Goal: Task Accomplishment & Management: Use online tool/utility

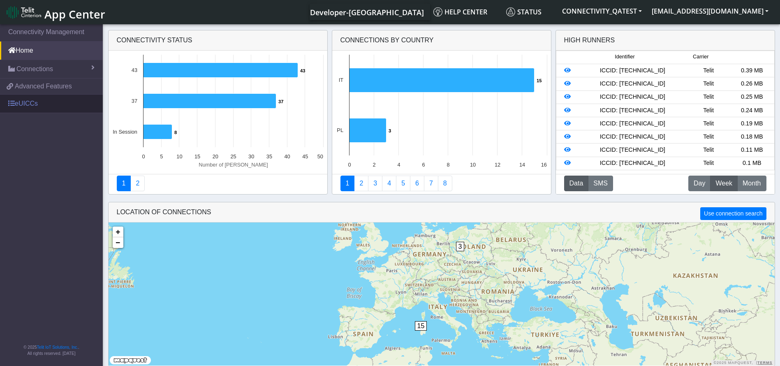
click at [44, 106] on link "eUICCs" at bounding box center [51, 104] width 103 height 18
click at [32, 110] on link "eUICCs" at bounding box center [51, 104] width 103 height 18
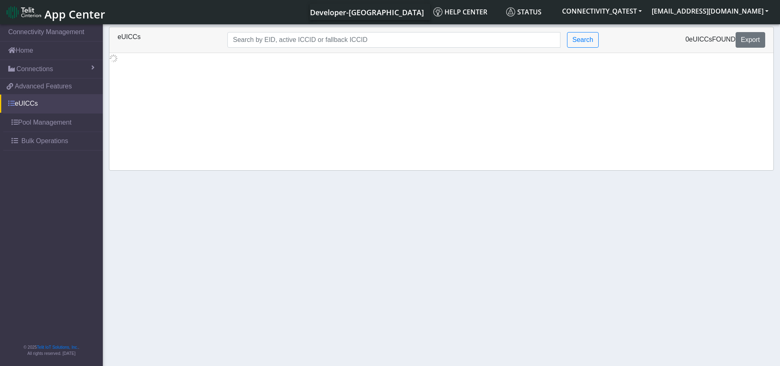
click at [26, 107] on link "eUICCs" at bounding box center [51, 104] width 103 height 18
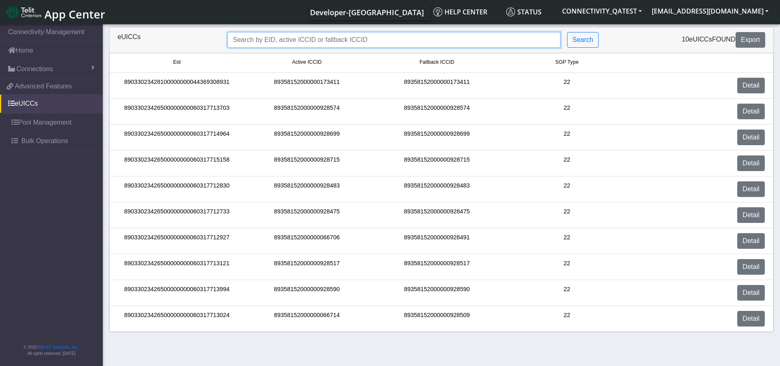
click at [408, 45] on input "Search..." at bounding box center [393, 40] width 333 height 16
paste input "89033023426500000000060317713024"
type input "89033023426500000000060317713024"
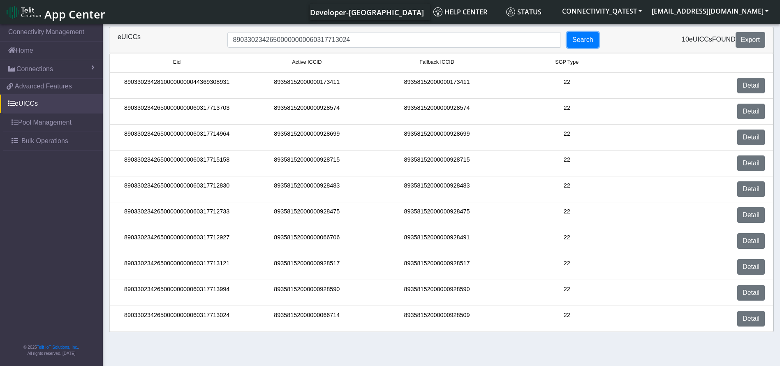
click at [577, 37] on button "Search" at bounding box center [583, 40] width 32 height 16
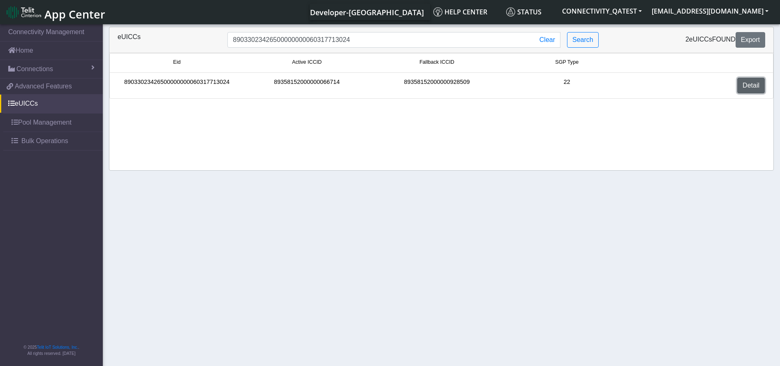
click at [756, 88] on link "Detail" at bounding box center [751, 86] width 28 height 16
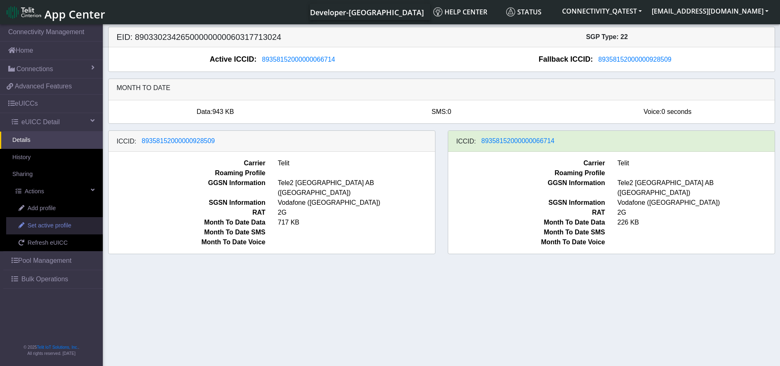
click at [53, 229] on span "Set active profile" at bounding box center [50, 225] width 44 height 9
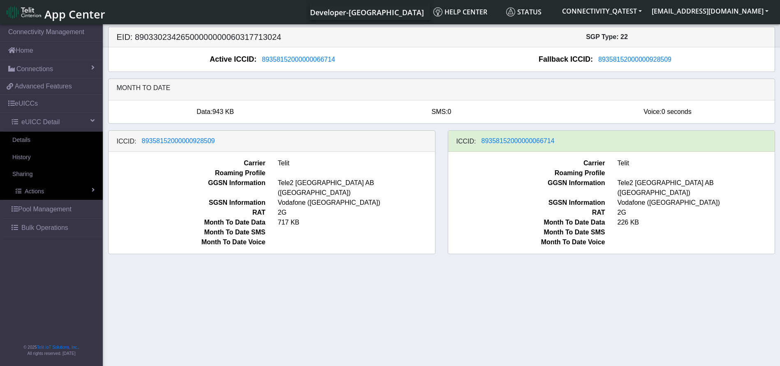
select select
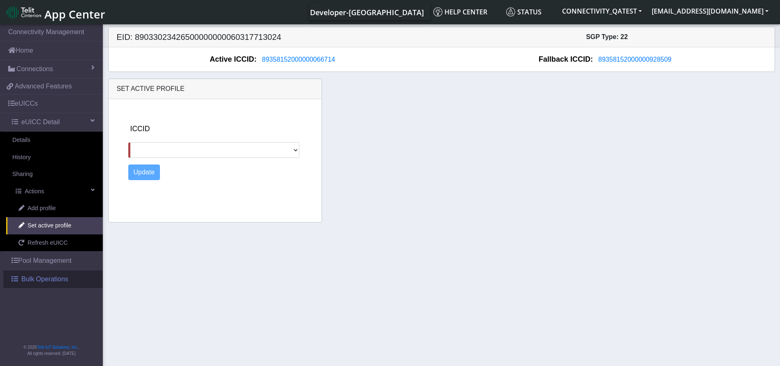
click at [39, 280] on span "Bulk Operations" at bounding box center [44, 279] width 47 height 10
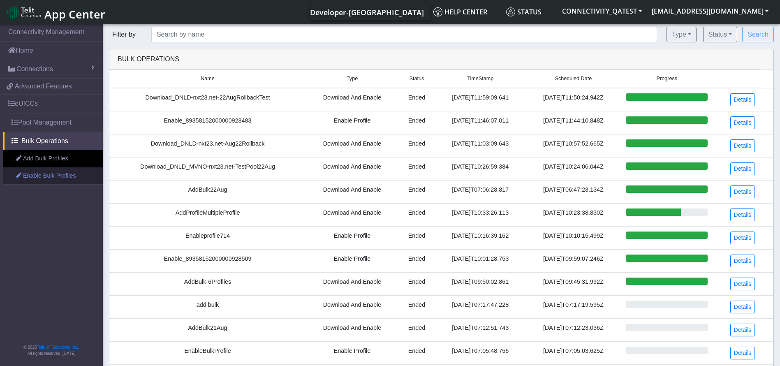
click at [65, 175] on link "Enable Bulk Profiles" at bounding box center [53, 175] width 100 height 17
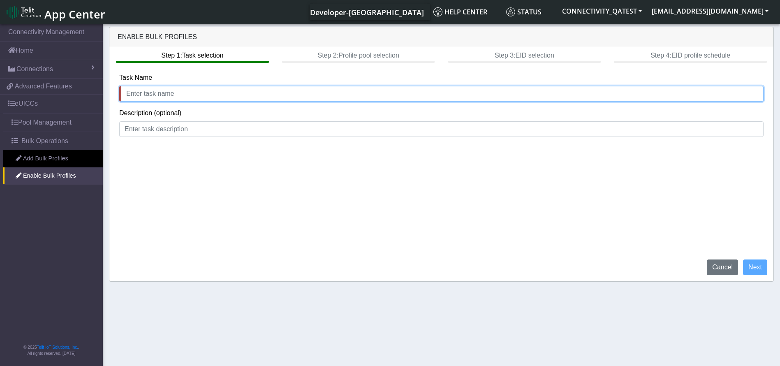
click at [199, 88] on input "text" at bounding box center [441, 94] width 644 height 16
type input "EnableBulk"
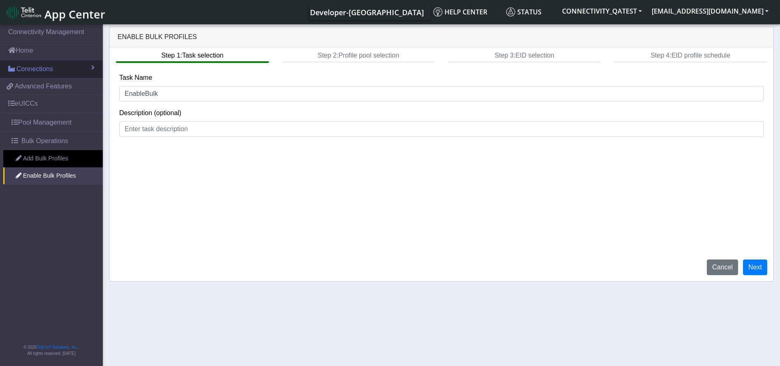
click at [49, 68] on span "Connections" at bounding box center [34, 69] width 37 height 10
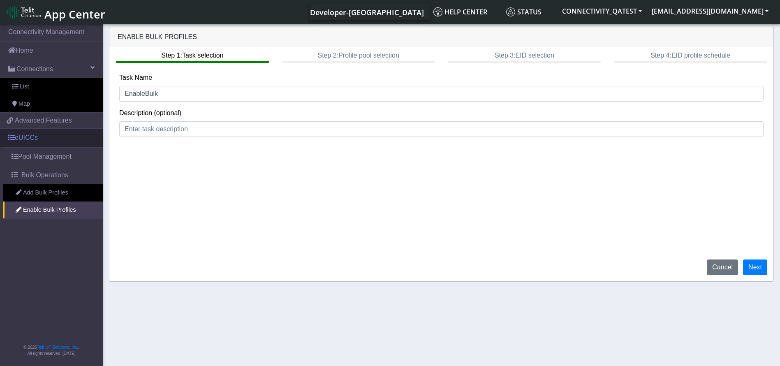
click at [52, 136] on link "eUICCs" at bounding box center [51, 138] width 103 height 18
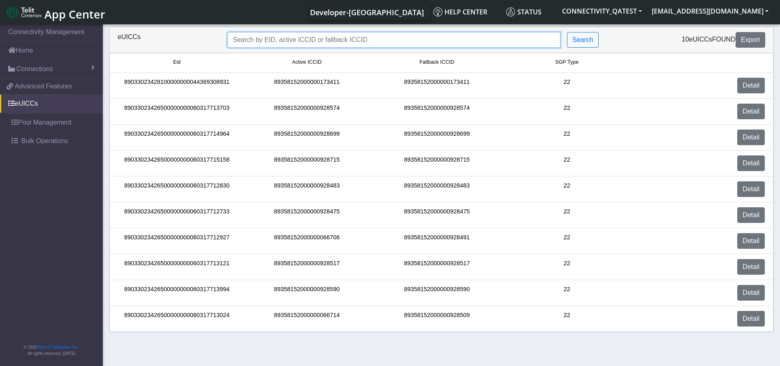
click at [332, 35] on input "Search..." at bounding box center [393, 40] width 333 height 16
paste input "89033023426500000000060317713024"
type input "89033023426500000000060317713024"
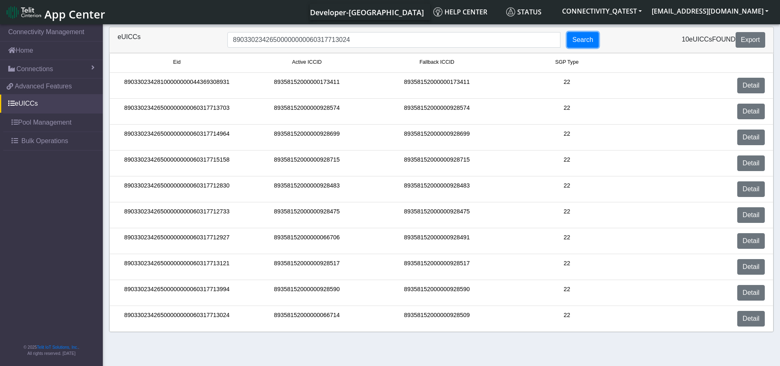
click at [583, 34] on button "Search" at bounding box center [583, 40] width 32 height 16
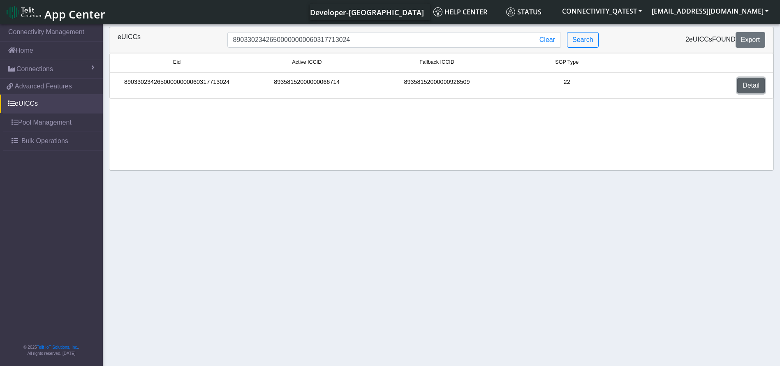
click at [749, 85] on link "Detail" at bounding box center [751, 86] width 28 height 16
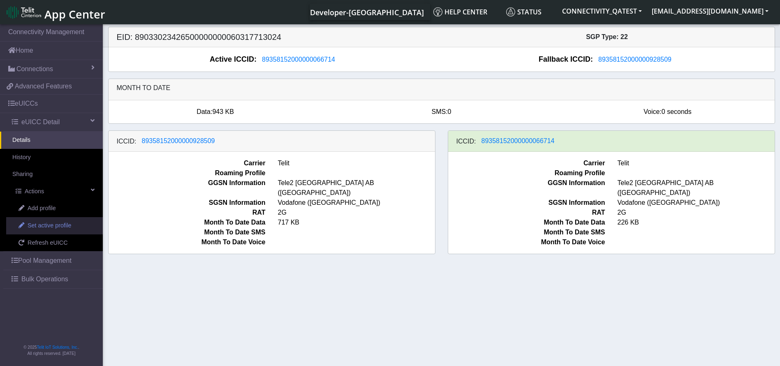
click at [40, 231] on link "Set active profile" at bounding box center [54, 225] width 97 height 17
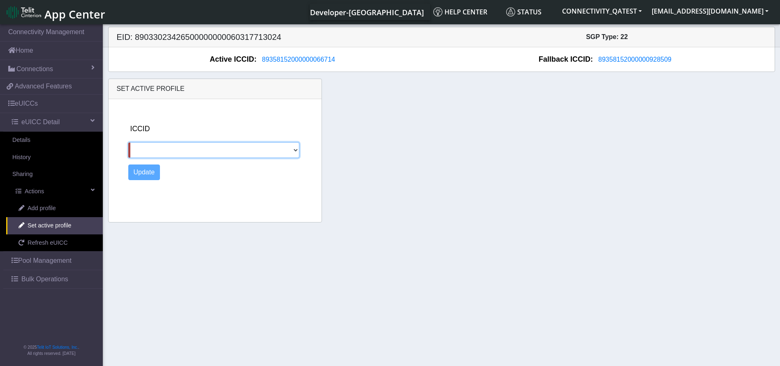
click at [223, 151] on select "89358152000000928509" at bounding box center [213, 150] width 171 height 16
select select "89358152000000928509"
click at [128, 142] on select "89358152000000928509" at bounding box center [213, 150] width 171 height 16
click at [153, 176] on button "Update" at bounding box center [144, 173] width 32 height 16
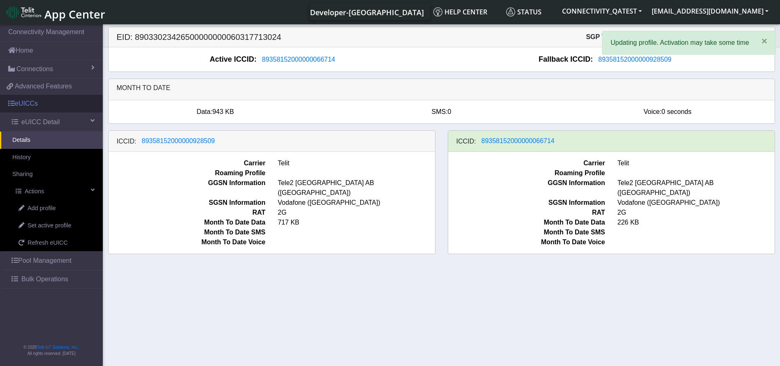
click at [40, 106] on link "eUICCs" at bounding box center [51, 104] width 103 height 18
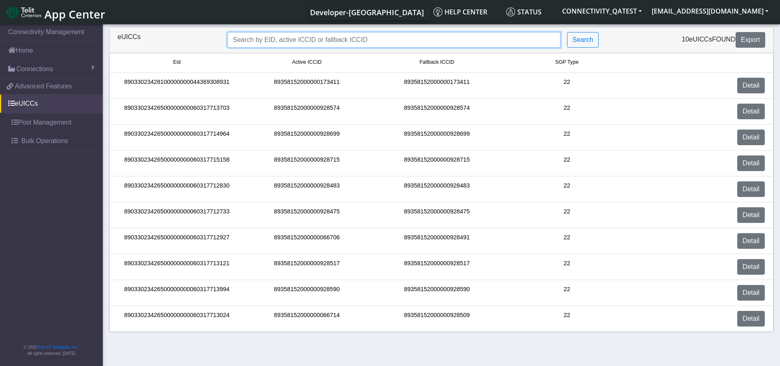
click at [265, 39] on input "Search..." at bounding box center [393, 40] width 333 height 16
paste input "89033023426500000000060317712830"
type input "89033023426500000000060317712830"
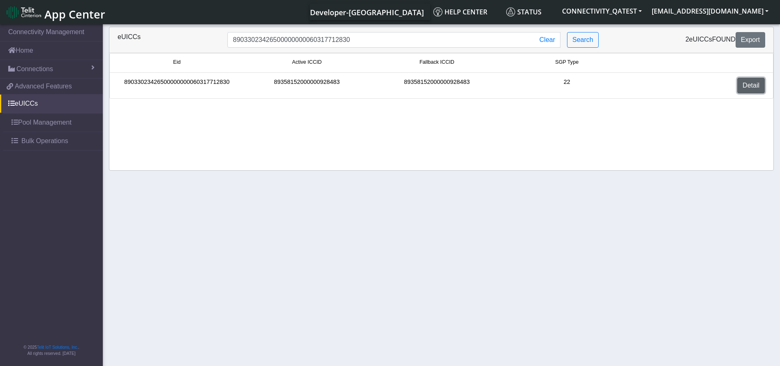
click at [753, 83] on link "Detail" at bounding box center [751, 86] width 28 height 16
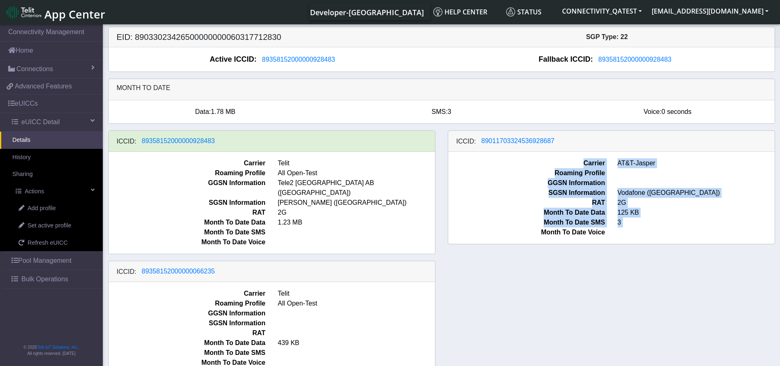
drag, startPoint x: 567, startPoint y: 142, endPoint x: 512, endPoint y: 267, distance: 136.5
click at [512, 267] on div "ICCID: 89358152000000928483 Carrier Telit Roaming Profile All Open-Test GGSN In…" at bounding box center [441, 255] width 679 height 251
click at [532, 289] on div "ICCID: 89358152000000928483 Carrier Telit Roaming Profile All Open-Test GGSN In…" at bounding box center [441, 255] width 679 height 251
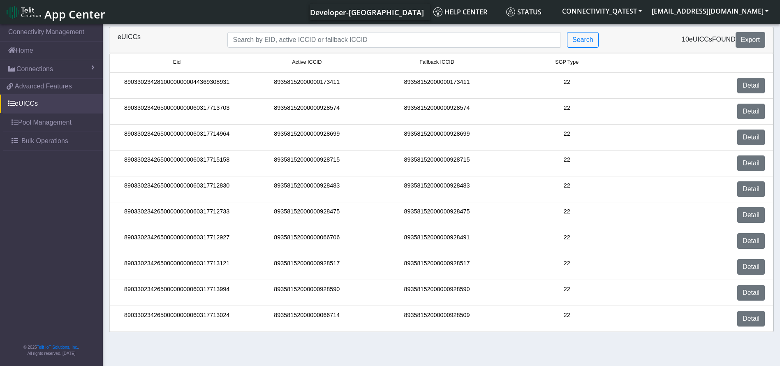
click at [346, 29] on div "eUICCs Search 10 eUICCs found Export" at bounding box center [441, 40] width 664 height 26
click at [341, 40] on input "Search..." at bounding box center [393, 40] width 333 height 16
paste input "89033023426500000000060317713024"
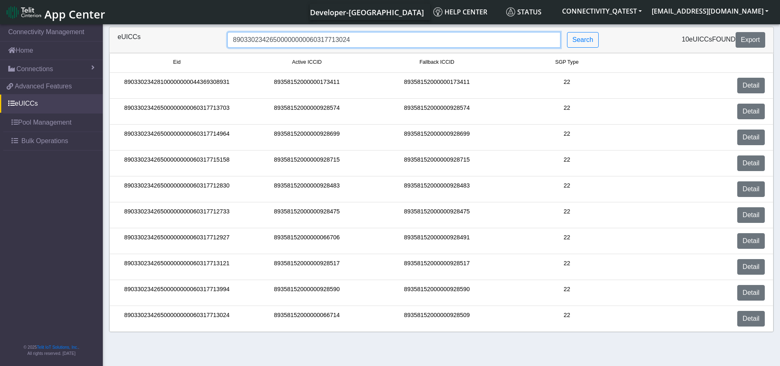
type input "89033023426500000000060317713024"
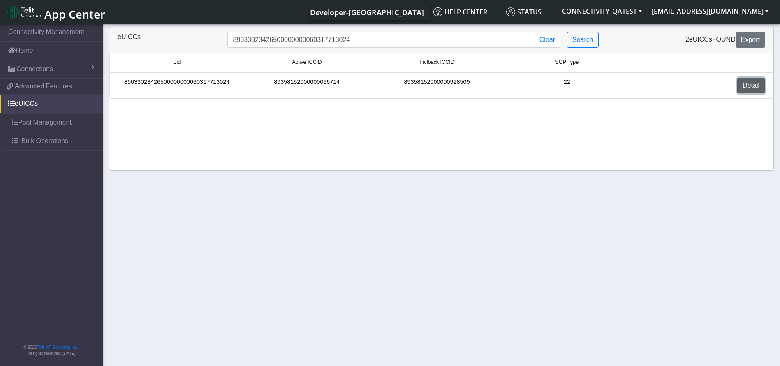
click at [763, 88] on link "Detail" at bounding box center [751, 86] width 28 height 16
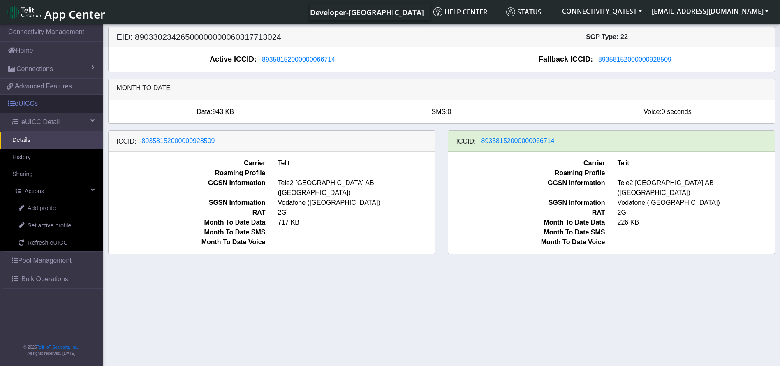
click at [64, 102] on link "eUICCs" at bounding box center [51, 104] width 103 height 18
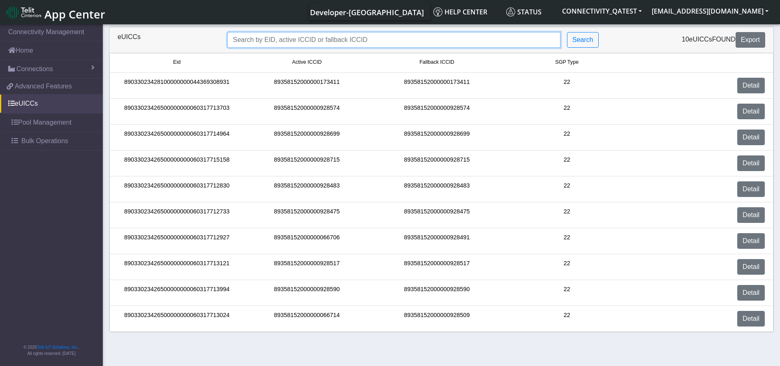
click at [285, 43] on input "Search..." at bounding box center [393, 40] width 333 height 16
paste input "89033023426500000000060317712927"
type input "89033023426500000000060317712927"
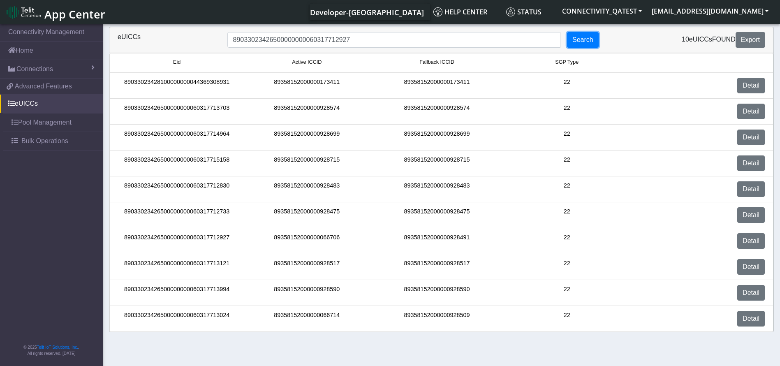
click at [587, 32] on button "Search" at bounding box center [583, 40] width 32 height 16
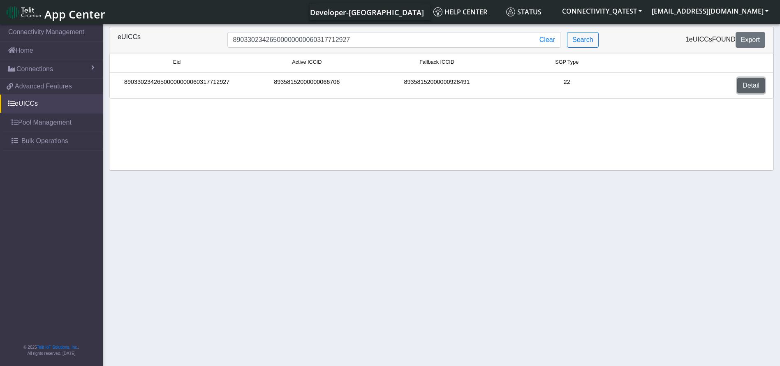
click at [750, 88] on link "Detail" at bounding box center [751, 86] width 28 height 16
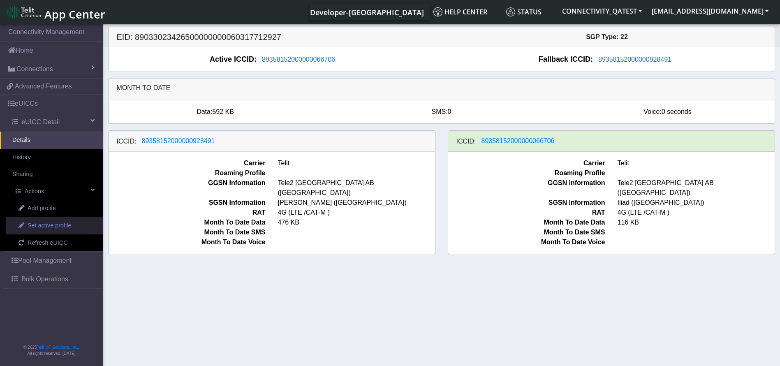
click at [48, 228] on span "Set active profile" at bounding box center [50, 225] width 44 height 9
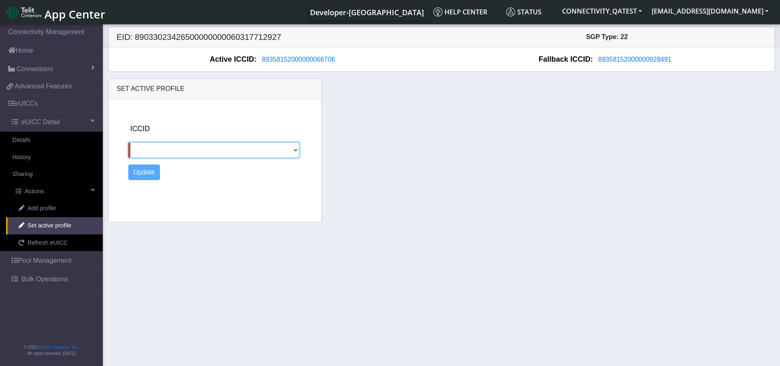
drag, startPoint x: 272, startPoint y: 144, endPoint x: 255, endPoint y: 155, distance: 20.8
click at [272, 144] on select "89358152000000928491" at bounding box center [213, 150] width 171 height 16
select select "89358152000000928491"
click at [128, 142] on select "89358152000000928491" at bounding box center [213, 150] width 171 height 16
click at [156, 173] on button "Update" at bounding box center [144, 173] width 32 height 16
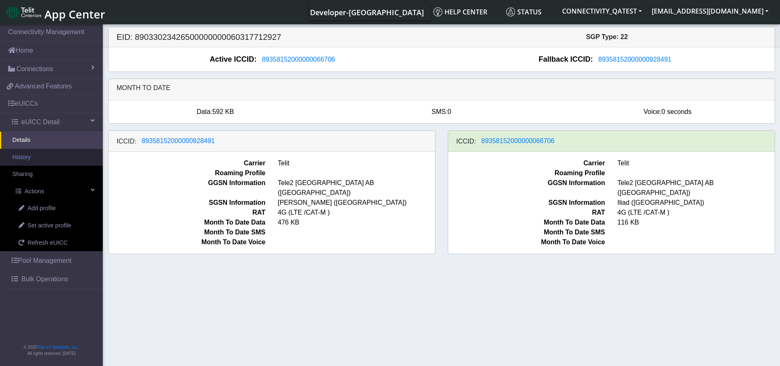
click at [21, 152] on link "History" at bounding box center [51, 157] width 103 height 17
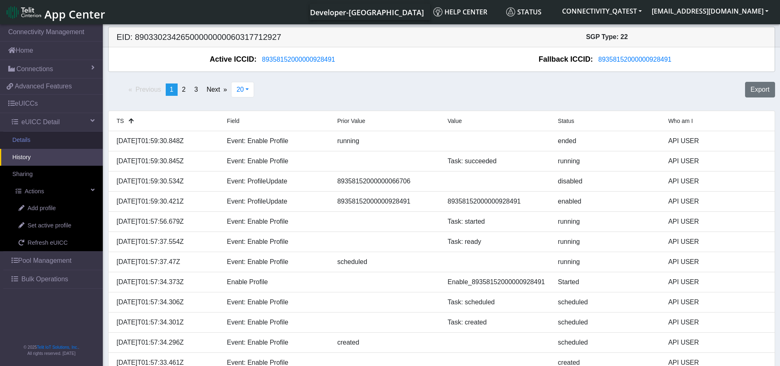
click at [46, 134] on link "Details" at bounding box center [51, 140] width 103 height 17
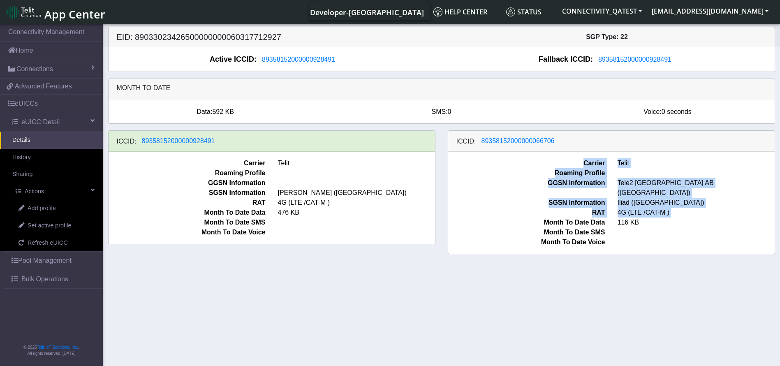
drag, startPoint x: 586, startPoint y: 140, endPoint x: 457, endPoint y: 211, distance: 147.2
click at [457, 211] on div "ICCID: 89358152000000066706 Carrier Telit Roaming Profile GGSN Information Tele…" at bounding box center [611, 192] width 327 height 124
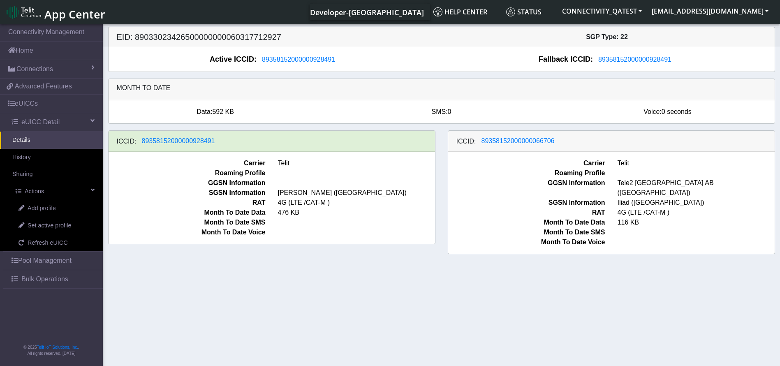
click at [555, 280] on section "Connectivity Management Home Connections List Map 6d9b5487562d58c1dd68ea88fa98f…" at bounding box center [390, 196] width 780 height 346
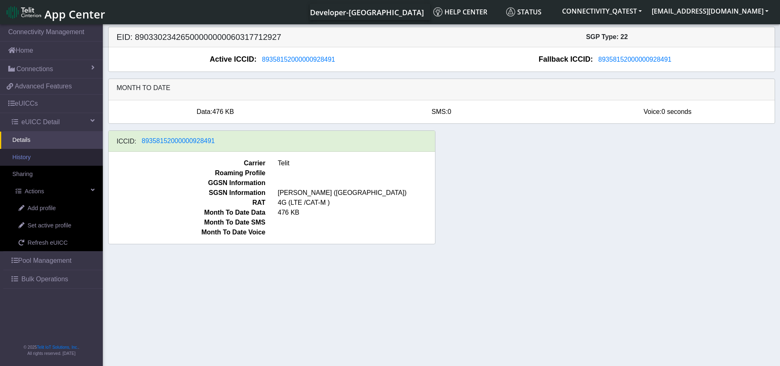
click at [45, 161] on link "History" at bounding box center [51, 157] width 103 height 17
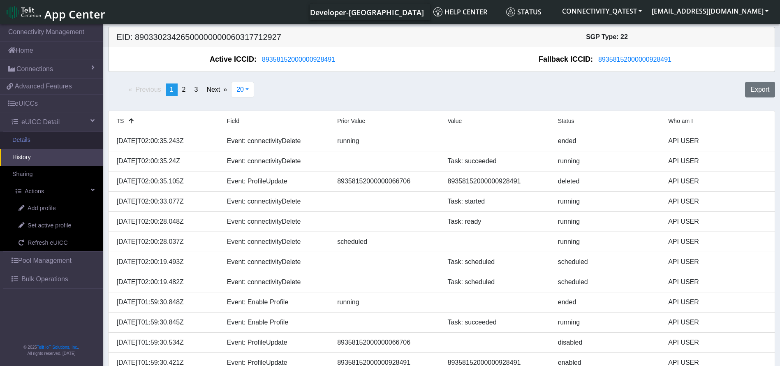
click at [49, 134] on link "Details" at bounding box center [51, 140] width 103 height 17
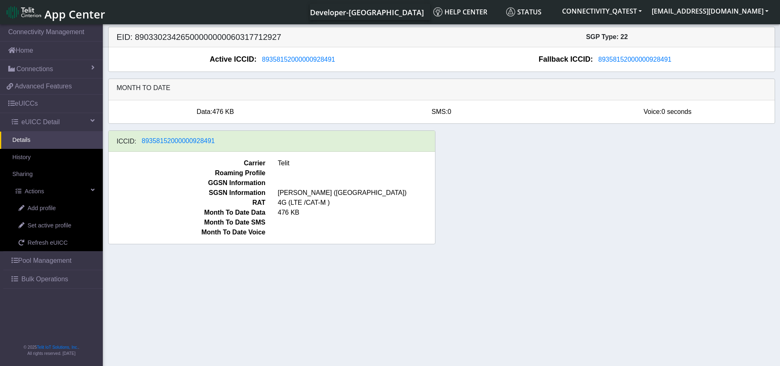
click at [204, 40] on h5 "EID: 89033023426500000000060317712927" at bounding box center [276, 37] width 331 height 10
copy h5 "89033023426500000000060317712927"
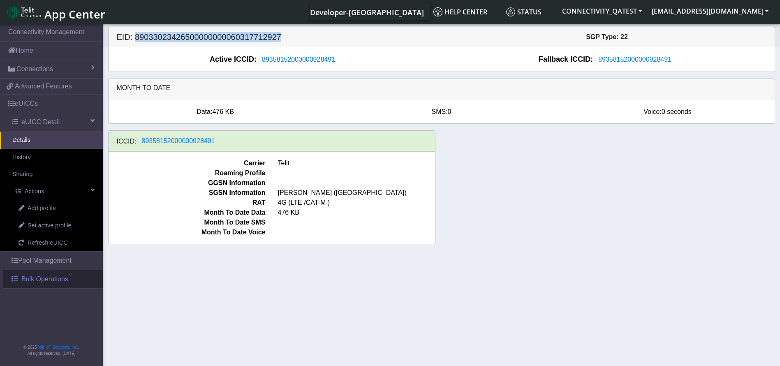
click at [35, 280] on span "Bulk Operations" at bounding box center [44, 279] width 47 height 10
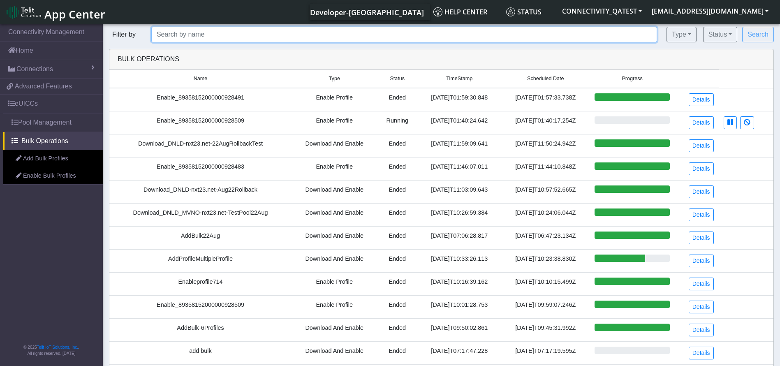
click at [252, 32] on input "text" at bounding box center [404, 35] width 506 height 16
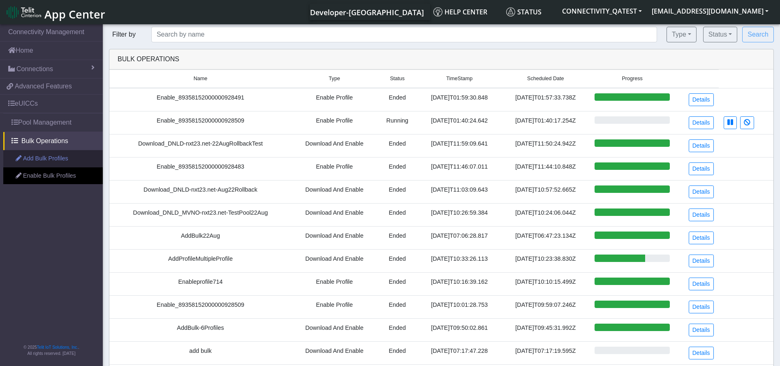
click at [37, 156] on link "Add Bulk Profiles" at bounding box center [53, 158] width 100 height 17
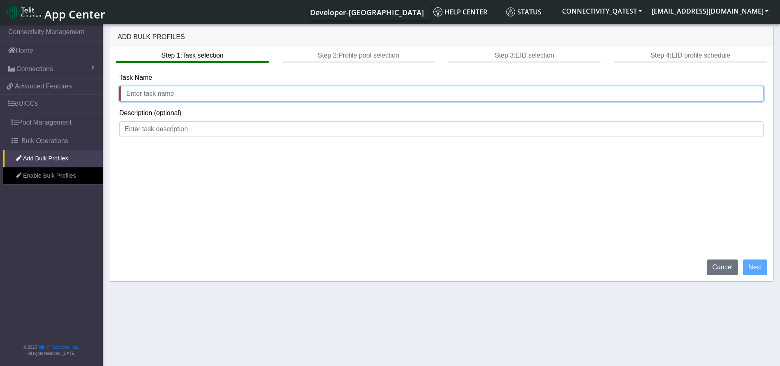
click at [224, 95] on input "text" at bounding box center [441, 94] width 644 height 16
type input "AddBulkTest-25Aug"
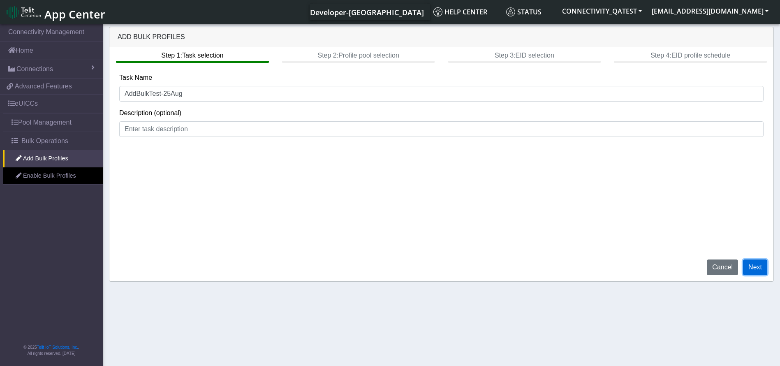
click at [758, 260] on button "Next" at bounding box center [755, 268] width 24 height 16
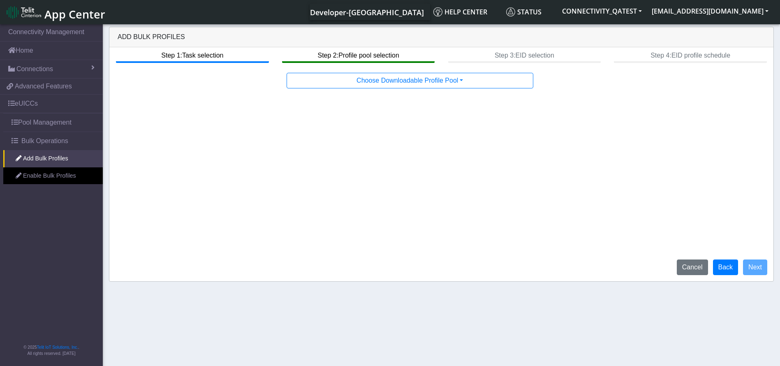
click at [411, 92] on div "Step 1: Task selection Step 2: Profile pool selection Step 3: EID selection Ste…" at bounding box center [441, 164] width 664 height 234
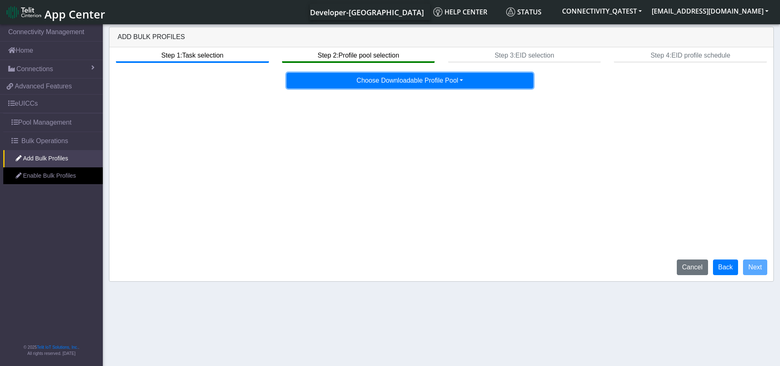
click at [412, 83] on button "Choose Downloadable Profile Pool" at bounding box center [410, 81] width 247 height 16
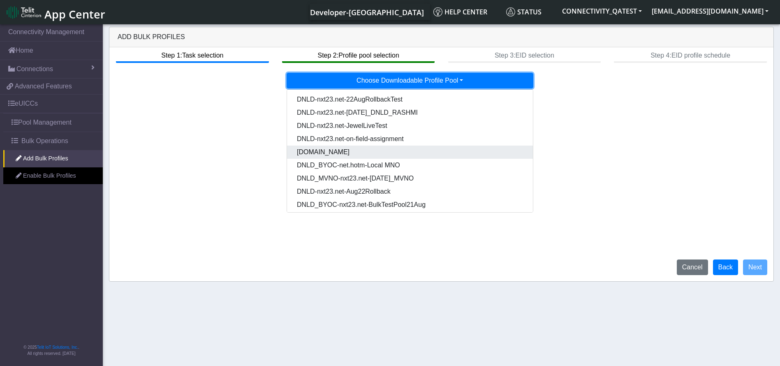
scroll to position [42, 0]
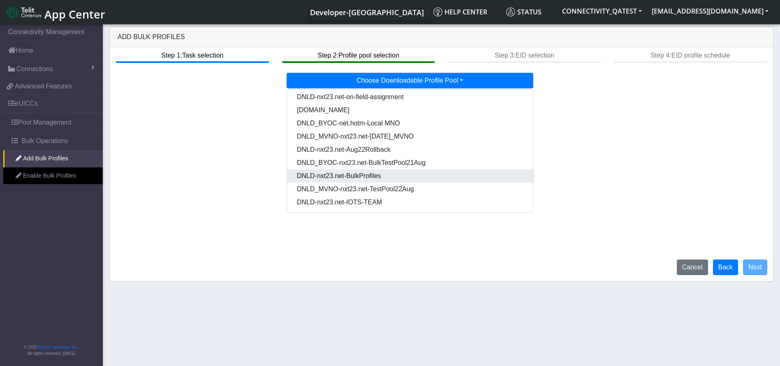
click at [419, 175] on Pooldd87b2e2-121e-4d00-ae8a-d075df8e0e86-dropdown "DNLD-nxt23.net-BulkProfiles" at bounding box center [410, 175] width 246 height 13
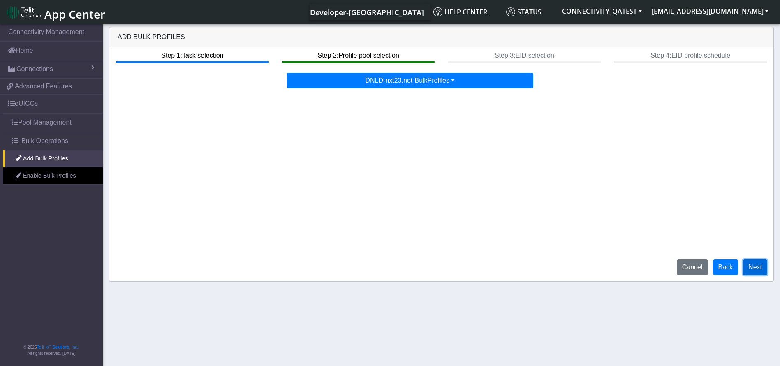
click at [755, 264] on button "Next" at bounding box center [755, 268] width 24 height 16
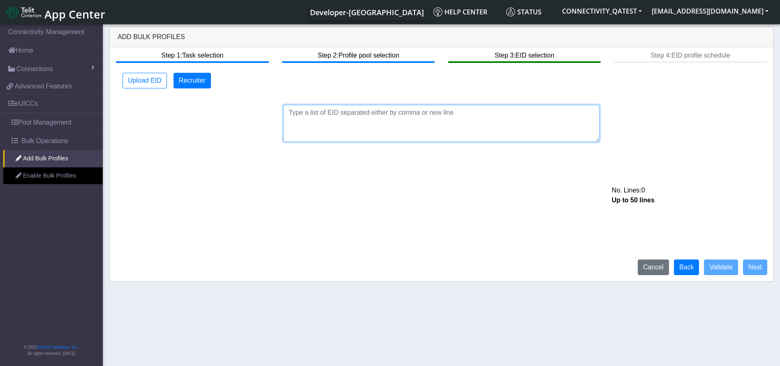
click at [350, 112] on textarea at bounding box center [441, 123] width 316 height 37
paste textarea "89033023426500000000060317712927"
type textarea "89033023426500000000060317712927"
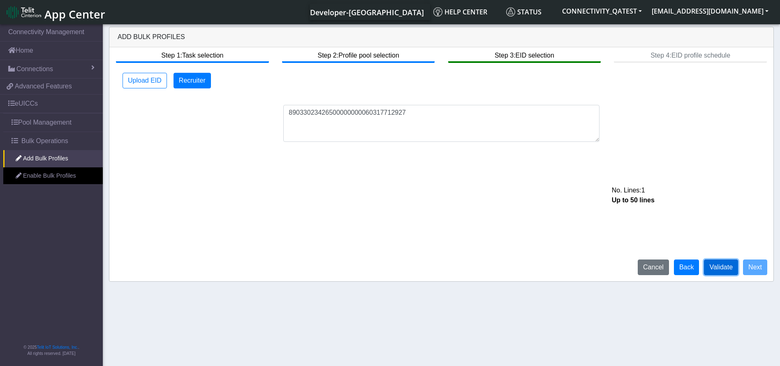
click at [710, 266] on button "Validate" at bounding box center [721, 268] width 34 height 16
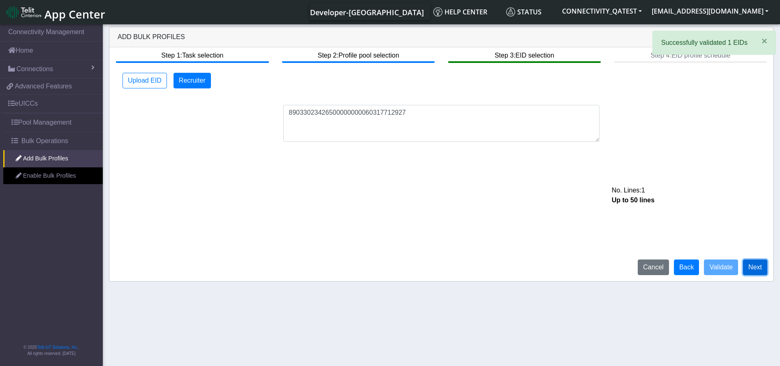
click at [753, 264] on button "Next" at bounding box center [755, 268] width 24 height 16
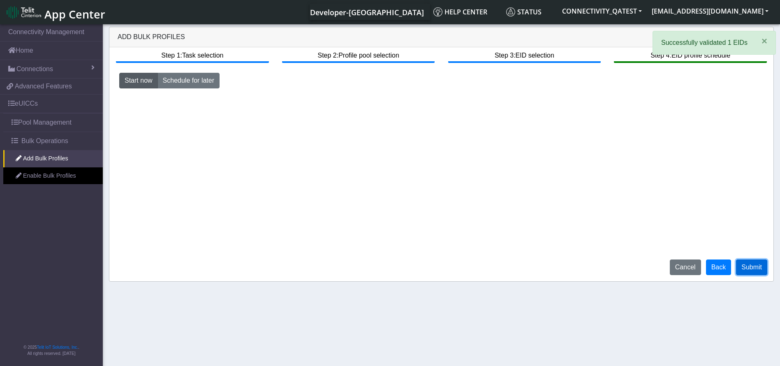
click at [754, 267] on button "Submit" at bounding box center [751, 268] width 31 height 16
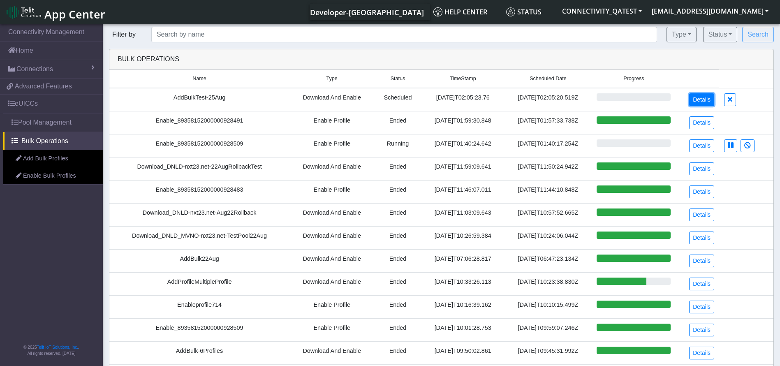
click at [706, 97] on link "Details" at bounding box center [701, 99] width 25 height 13
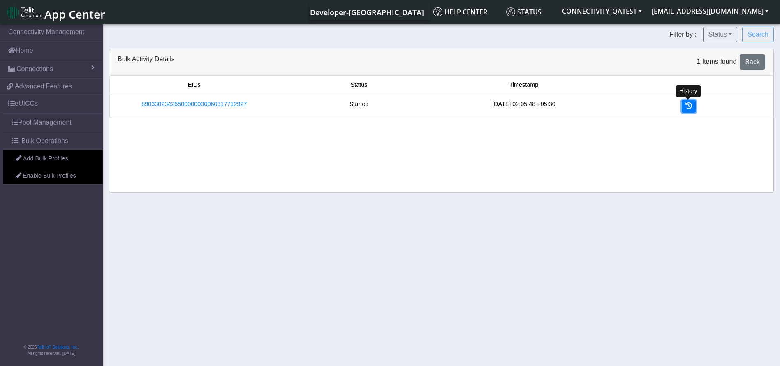
click at [688, 104] on icon at bounding box center [689, 105] width 7 height 7
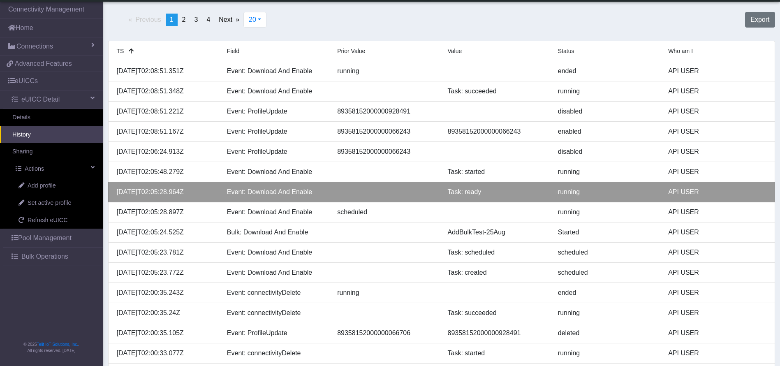
scroll to position [62, 0]
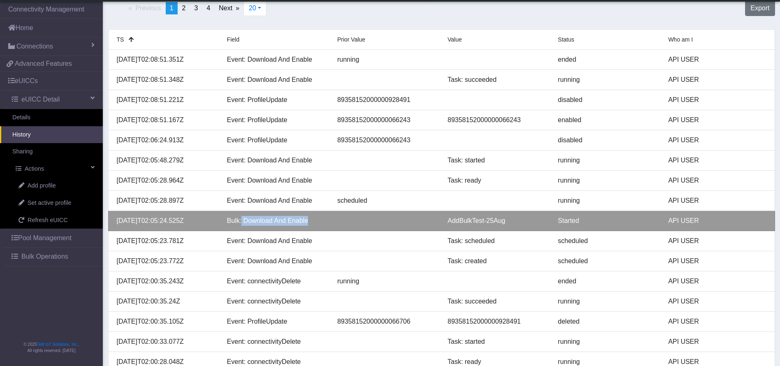
drag, startPoint x: 313, startPoint y: 226, endPoint x: 240, endPoint y: 223, distance: 72.9
click at [240, 223] on li "[DATE]T02:05:24.525Z Bulk: Download And Enable AddBulkTest-25Aug Started API US…" at bounding box center [441, 221] width 667 height 20
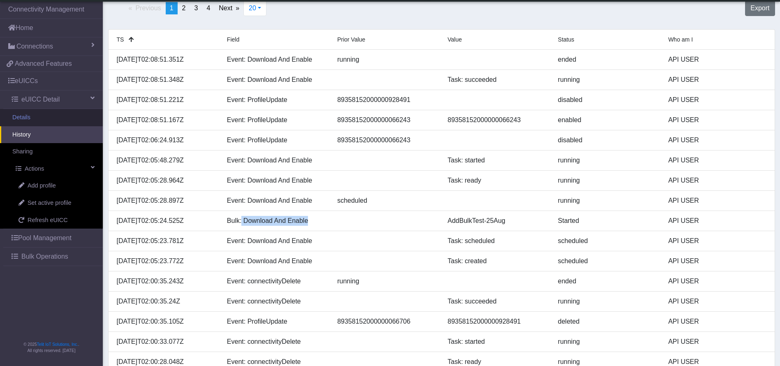
click at [36, 122] on link "Details" at bounding box center [51, 117] width 103 height 17
